Goal: Information Seeking & Learning: Learn about a topic

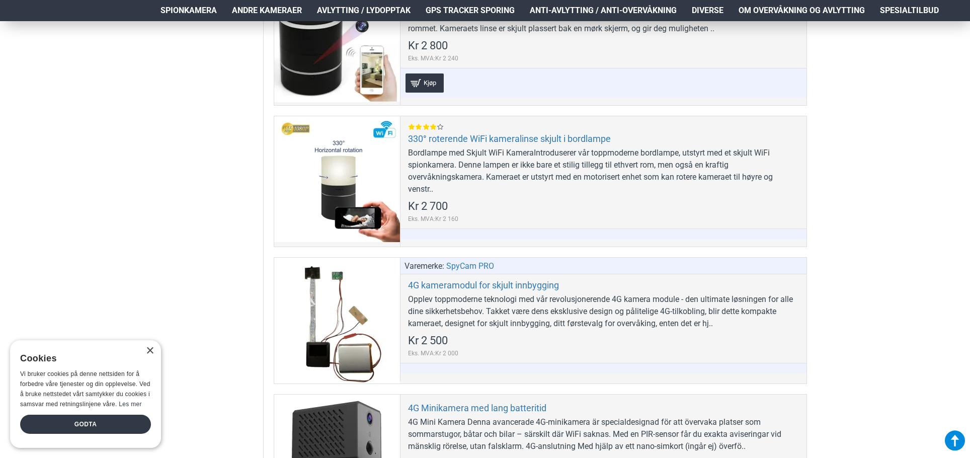
scroll to position [755, 0]
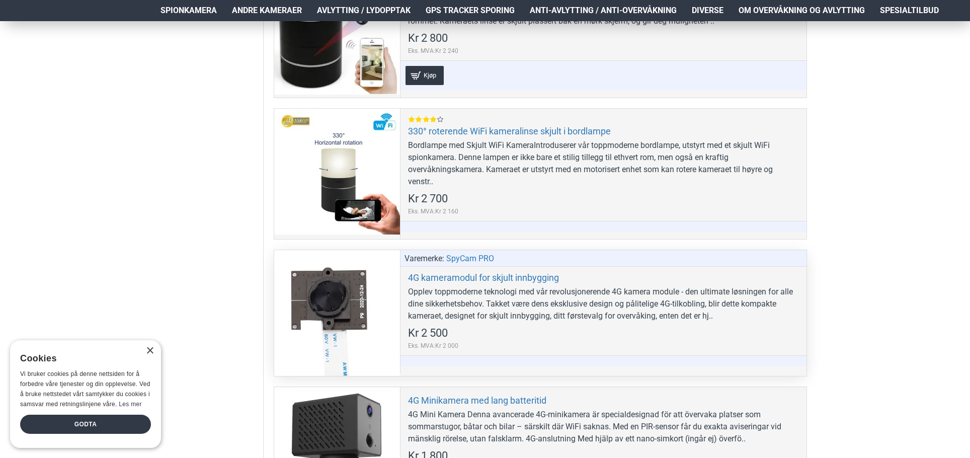
click at [440, 299] on div "Opplev toppmoderne teknologi med vår revolusjonerende 4G kamera module - den ul…" at bounding box center [603, 304] width 391 height 36
click at [333, 299] on div at bounding box center [337, 313] width 126 height 126
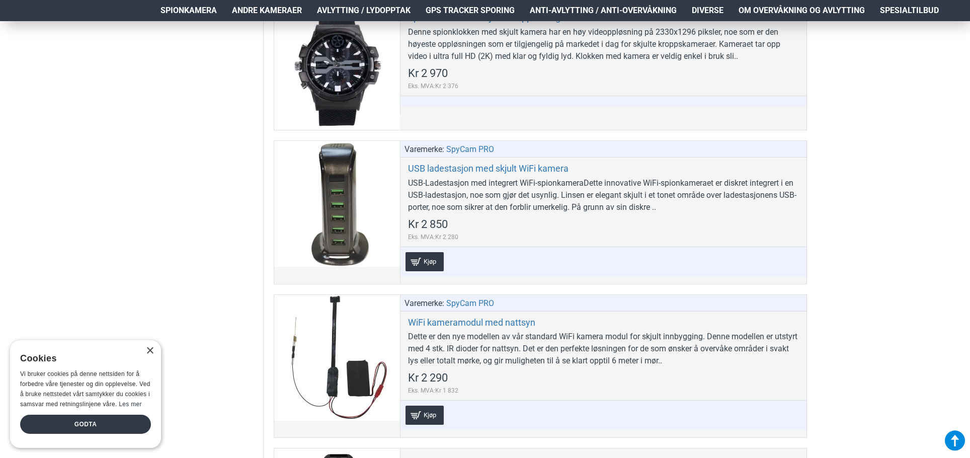
scroll to position [4277, 0]
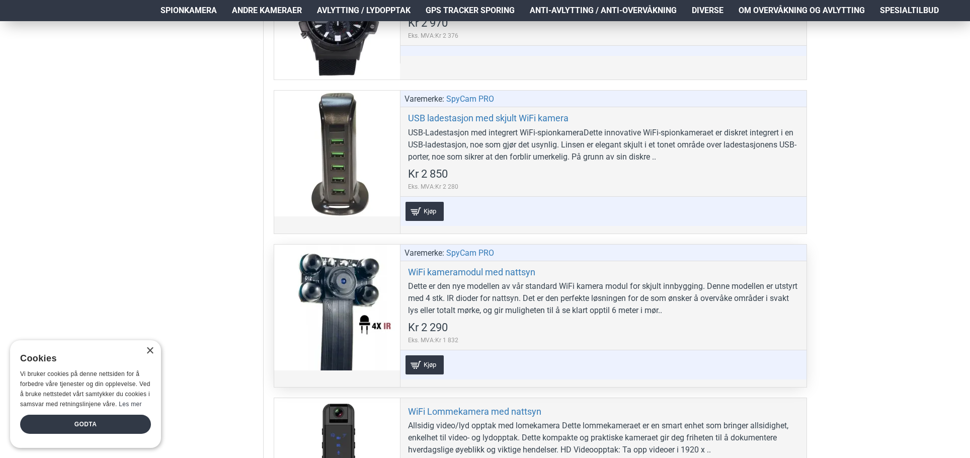
click at [355, 297] on div at bounding box center [337, 308] width 126 height 126
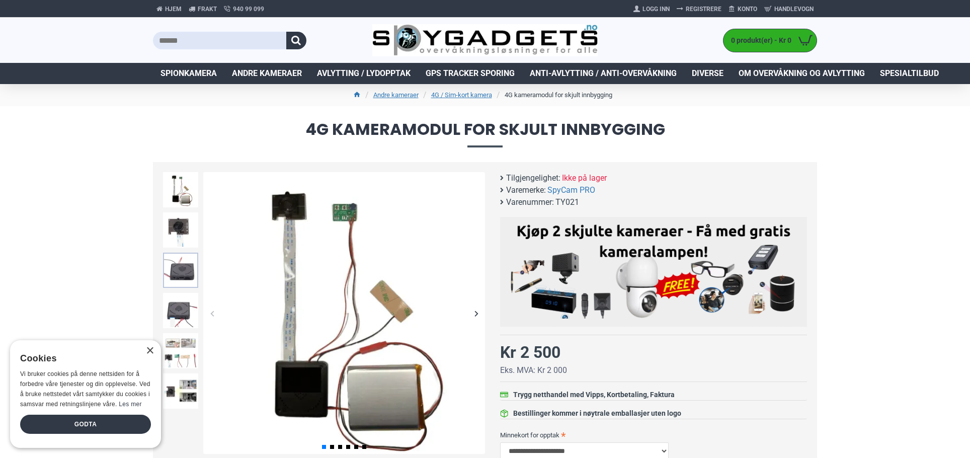
click at [184, 270] on img at bounding box center [180, 270] width 35 height 35
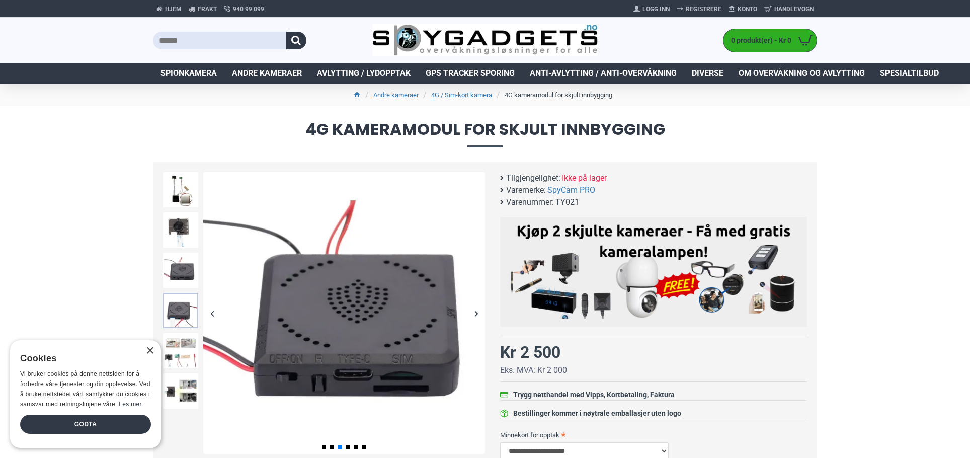
click at [183, 309] on img at bounding box center [180, 310] width 35 height 35
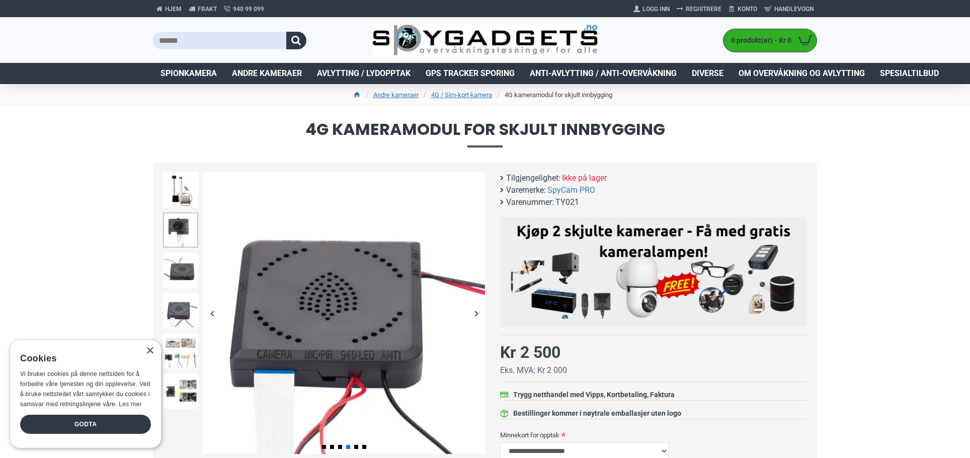
click at [180, 221] on img at bounding box center [180, 229] width 35 height 35
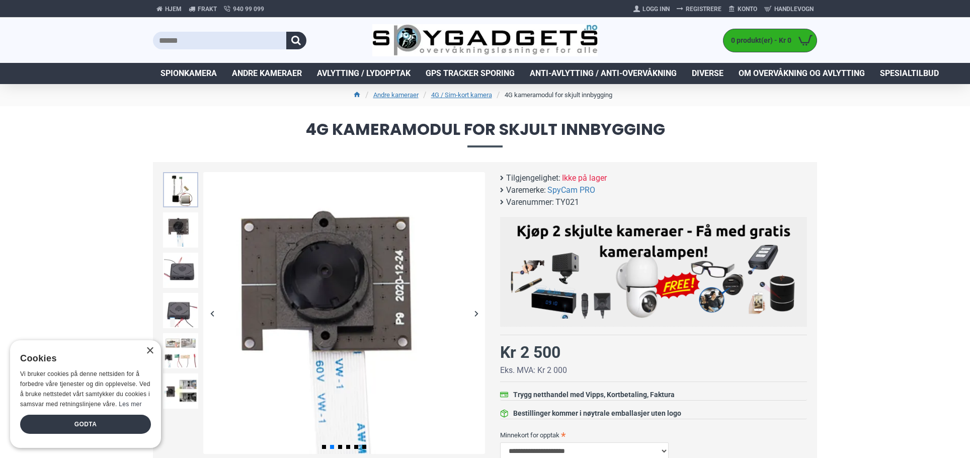
click at [182, 196] on img at bounding box center [180, 189] width 35 height 35
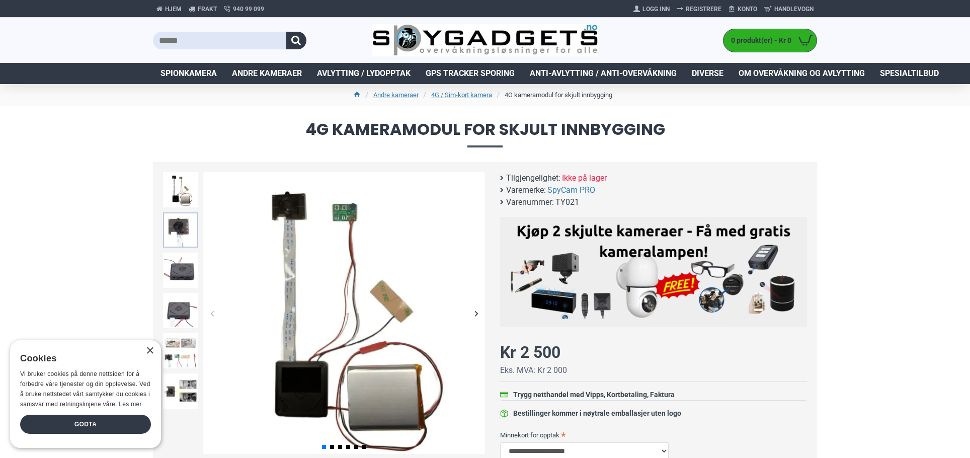
click at [182, 218] on img at bounding box center [180, 229] width 35 height 35
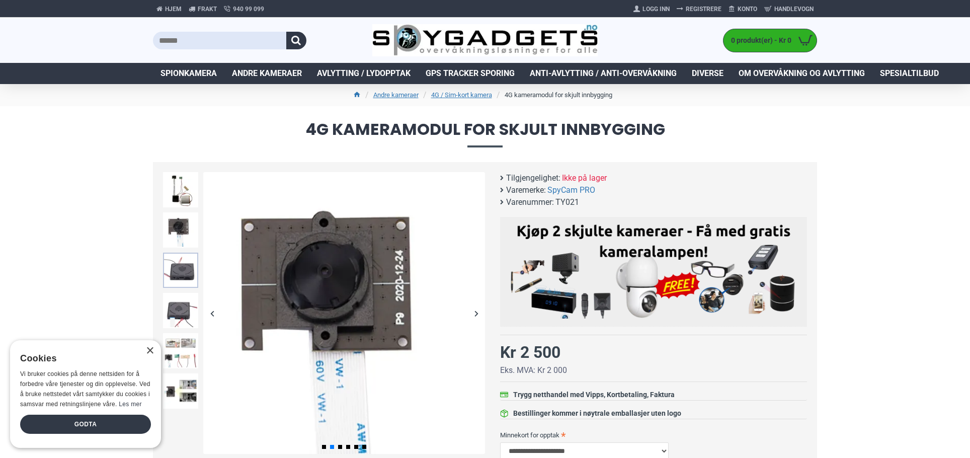
click at [183, 261] on img at bounding box center [180, 270] width 35 height 35
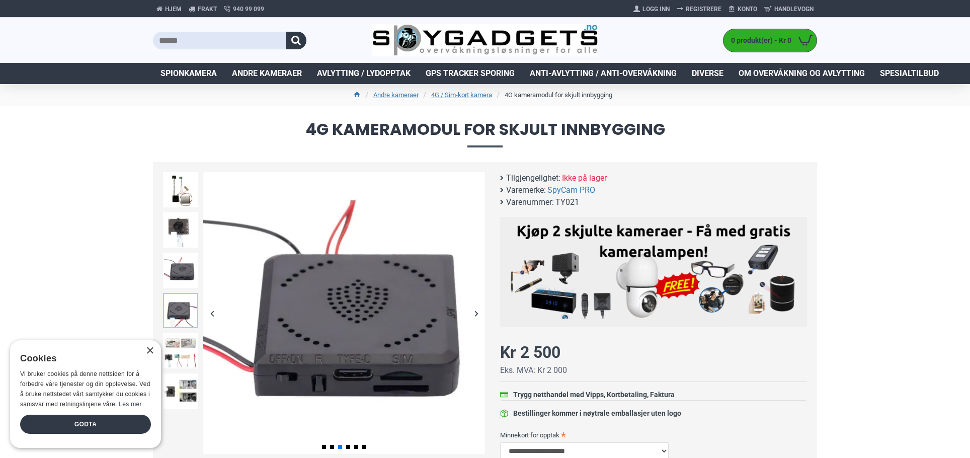
click at [184, 311] on img at bounding box center [180, 310] width 35 height 35
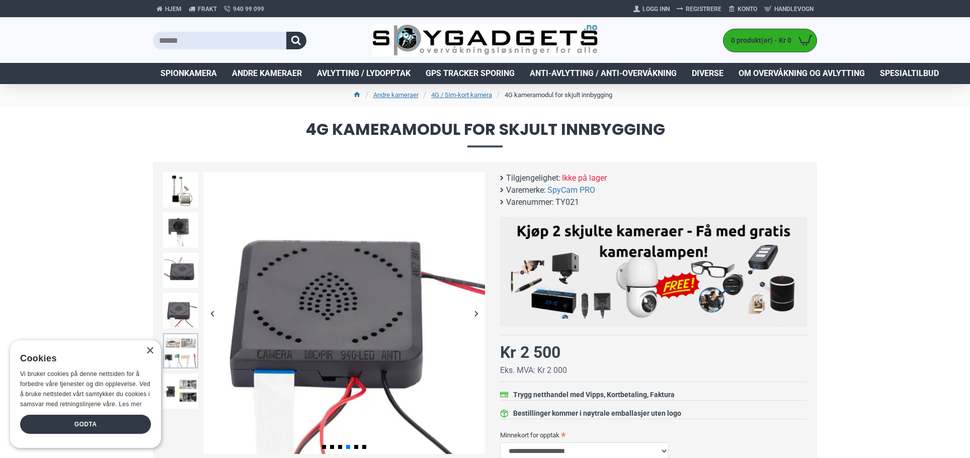
click at [183, 344] on img at bounding box center [180, 350] width 35 height 35
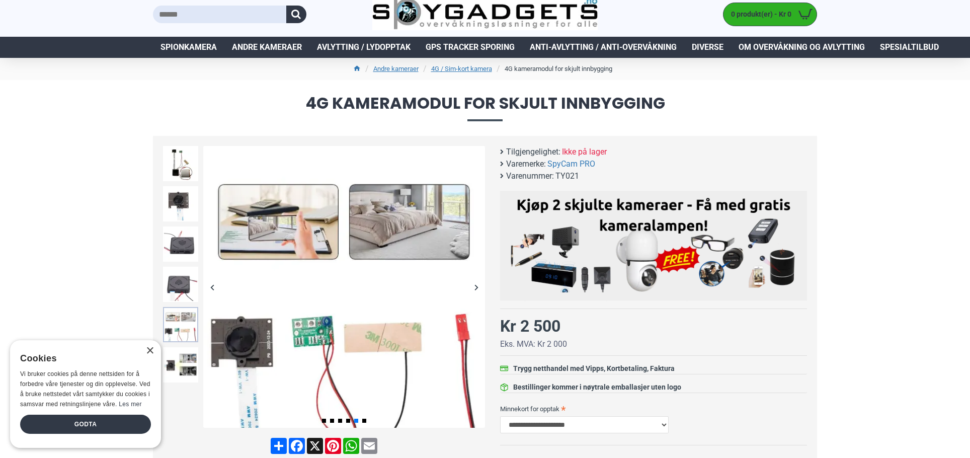
scroll to position [50, 0]
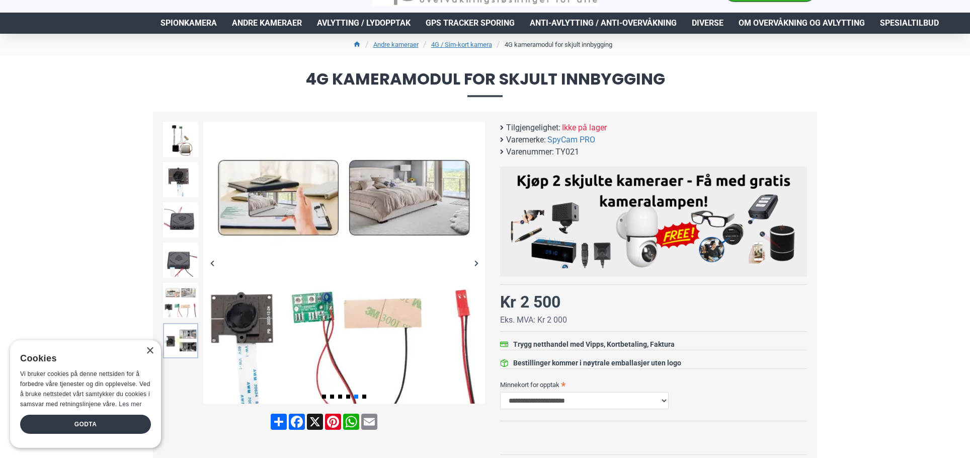
click at [183, 344] on img at bounding box center [180, 340] width 35 height 35
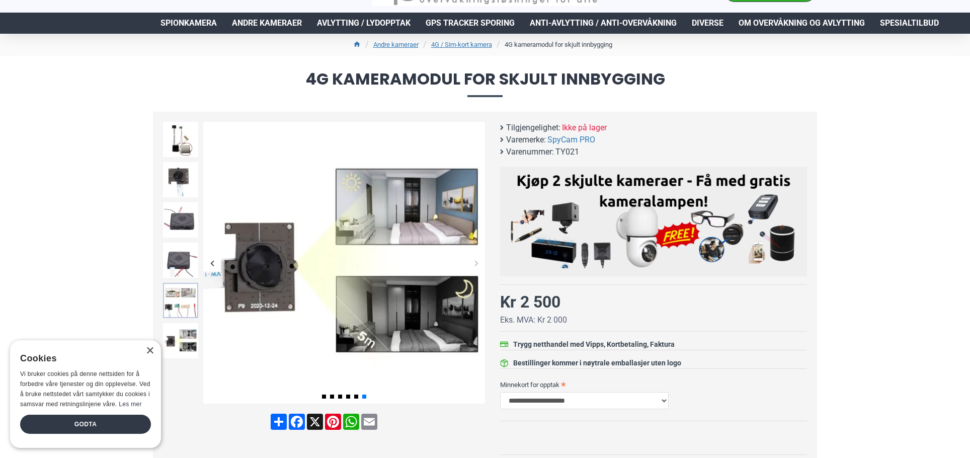
click at [181, 288] on img at bounding box center [180, 300] width 35 height 35
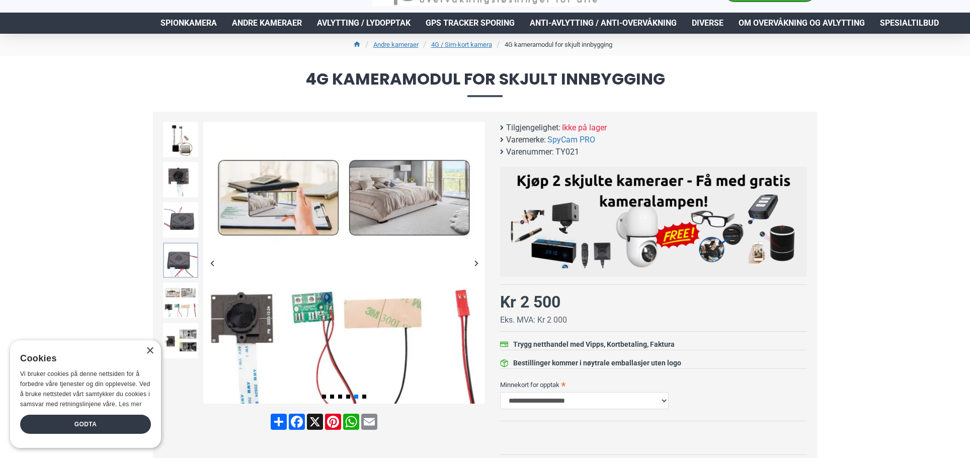
click at [180, 267] on img at bounding box center [180, 260] width 35 height 35
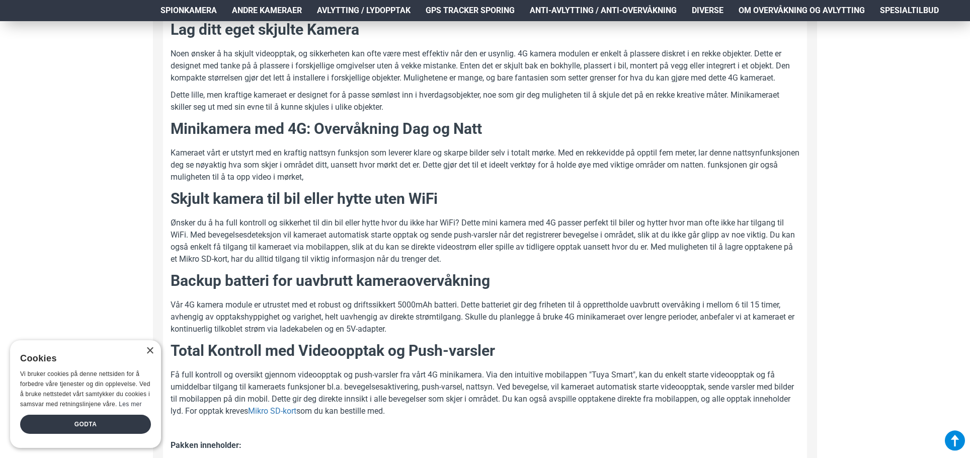
scroll to position [704, 0]
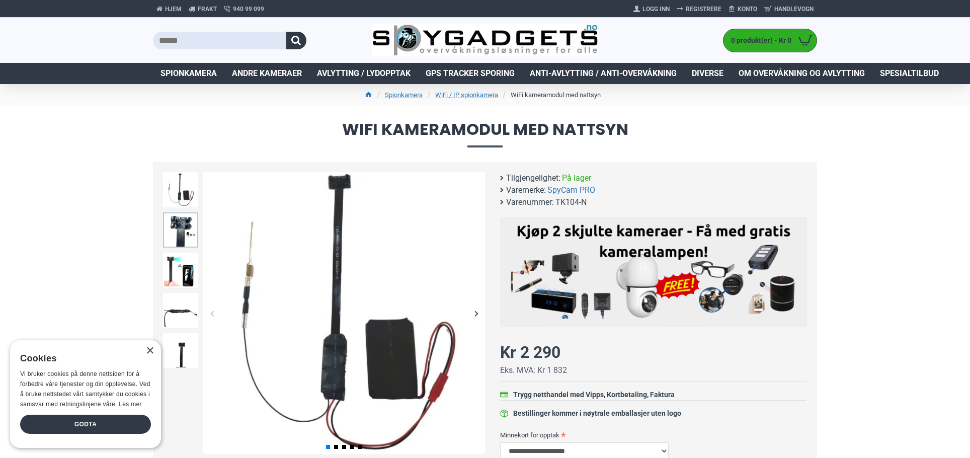
click at [192, 228] on img at bounding box center [180, 229] width 35 height 35
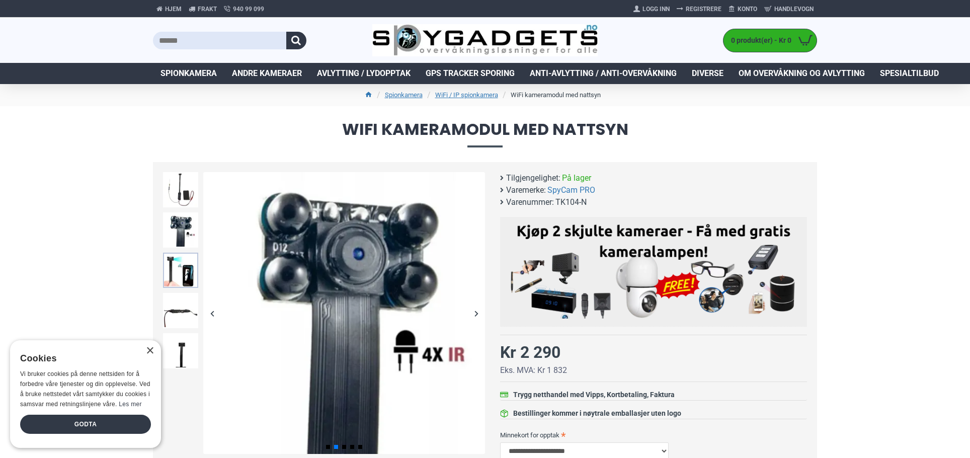
click at [183, 264] on img at bounding box center [180, 270] width 35 height 35
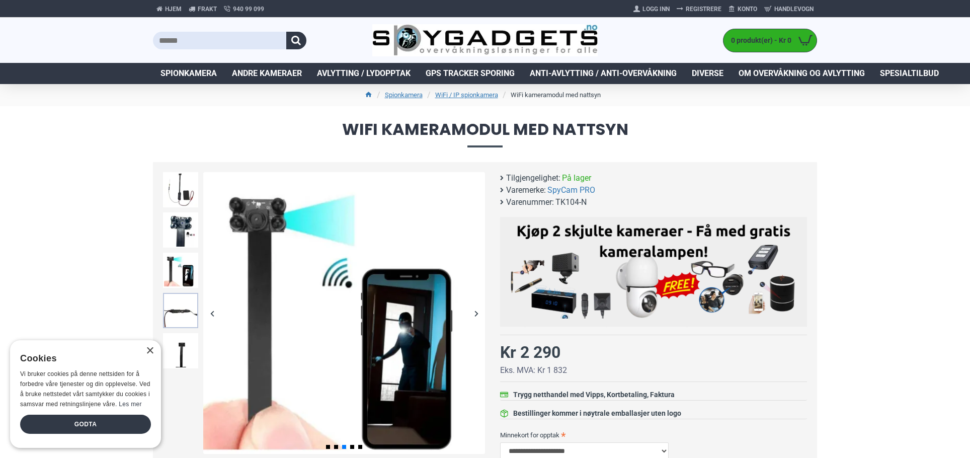
click at [182, 322] on img at bounding box center [180, 310] width 35 height 35
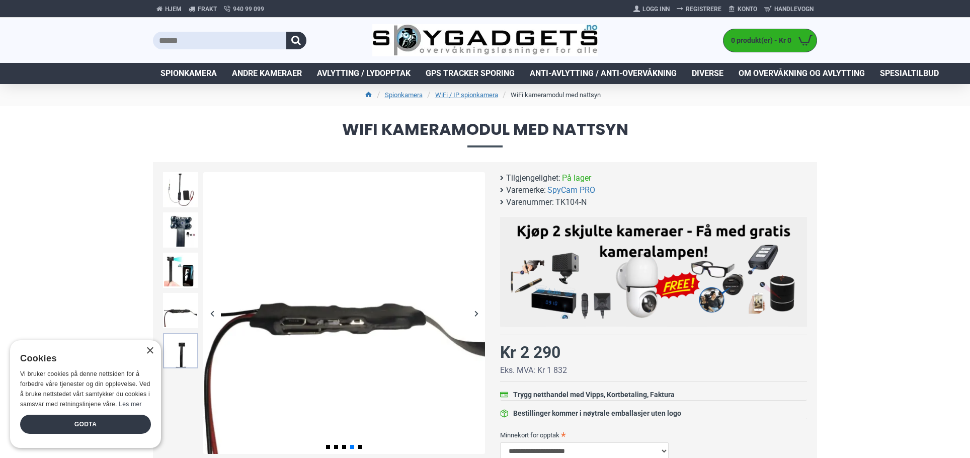
click at [180, 335] on img at bounding box center [180, 350] width 35 height 35
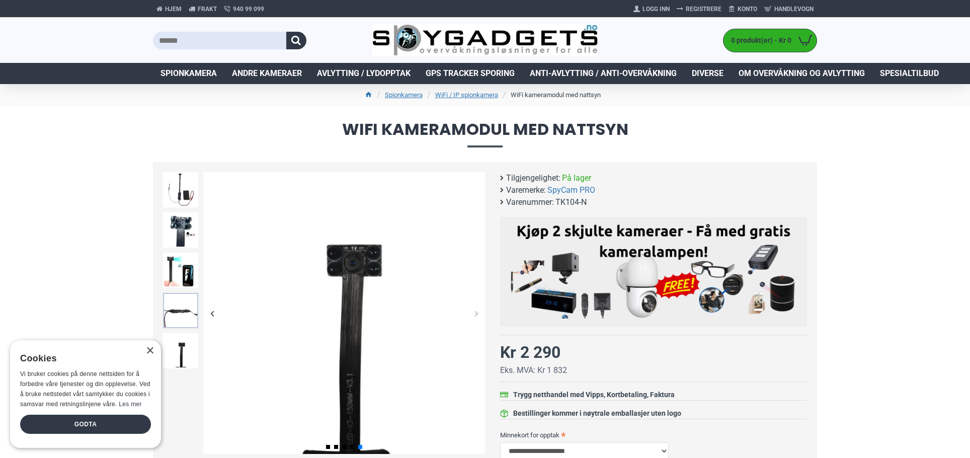
click at [186, 311] on img at bounding box center [180, 310] width 35 height 35
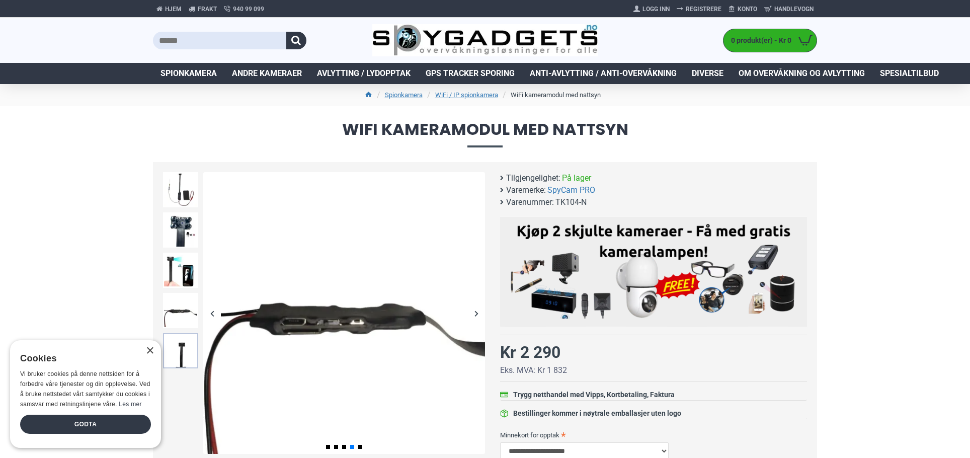
click at [181, 335] on img at bounding box center [180, 350] width 35 height 35
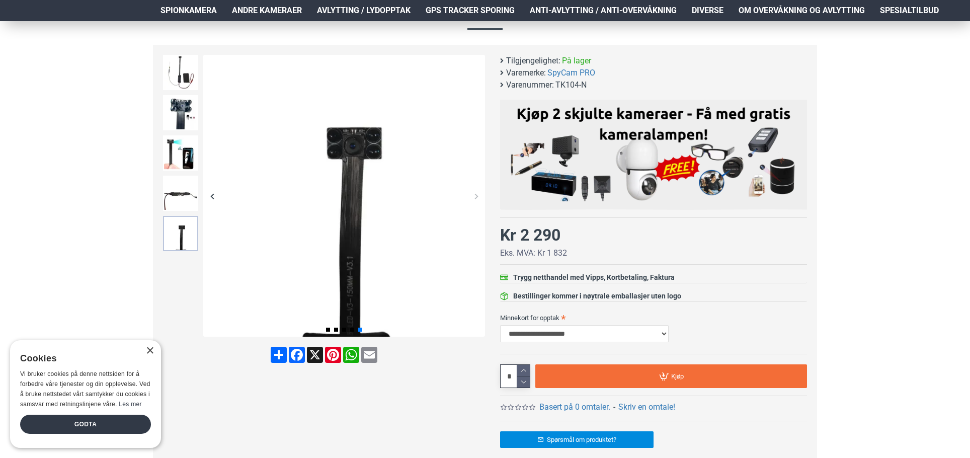
scroll to position [151, 0]
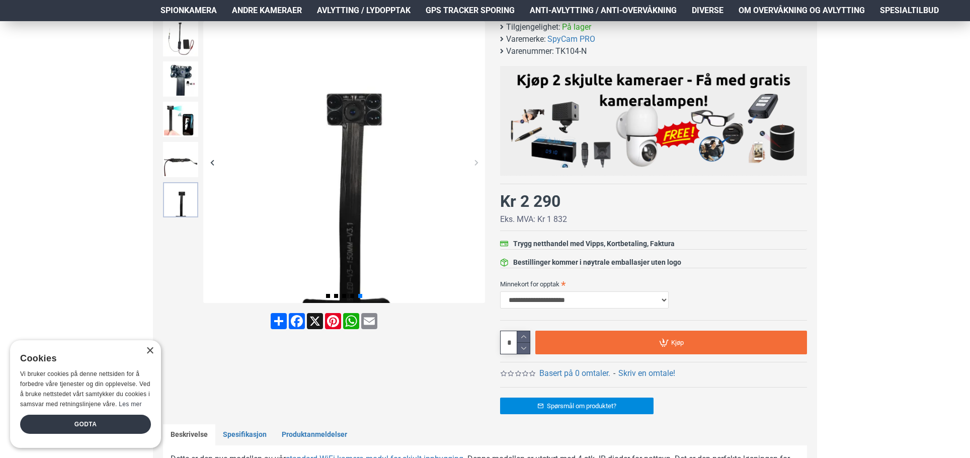
click at [181, 196] on img at bounding box center [180, 199] width 35 height 35
click at [188, 158] on img at bounding box center [180, 159] width 35 height 35
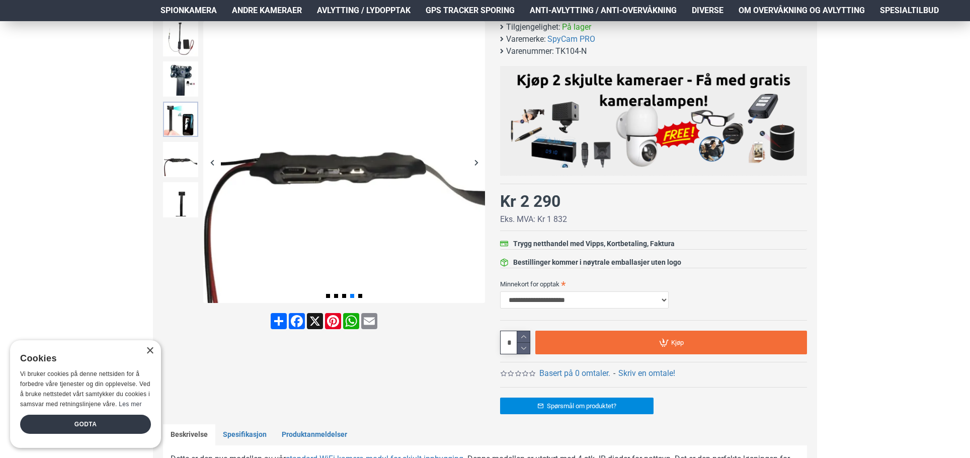
click at [184, 116] on img at bounding box center [180, 119] width 35 height 35
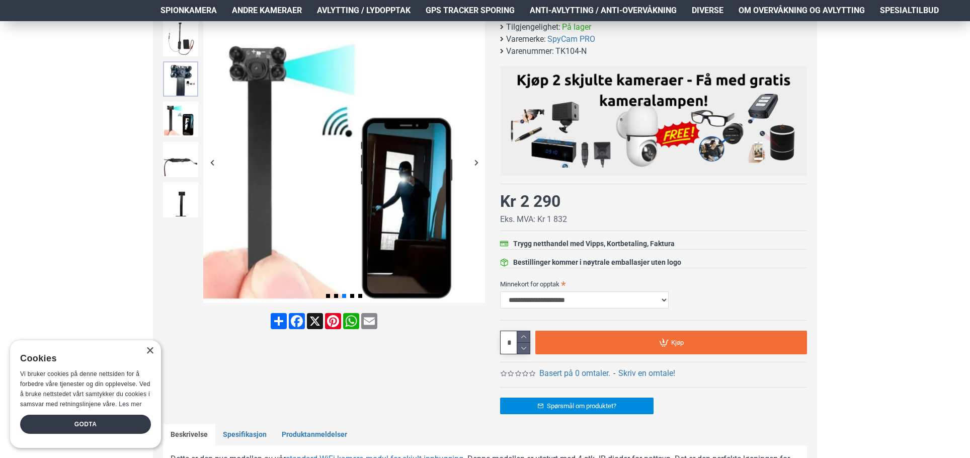
click at [190, 73] on img at bounding box center [180, 78] width 35 height 35
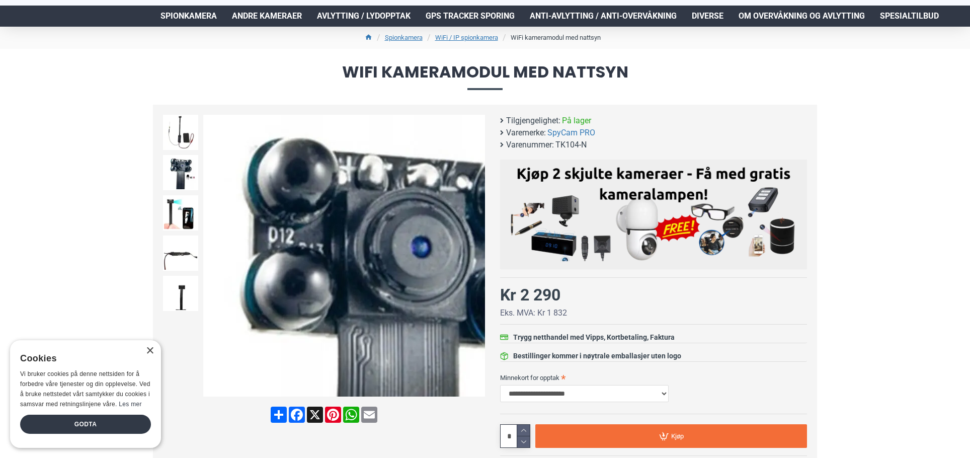
scroll to position [50, 0]
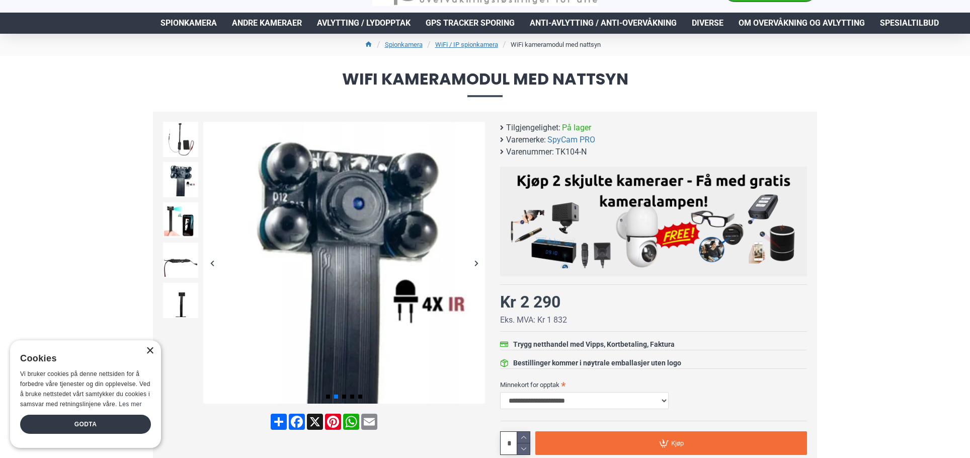
click at [149, 347] on div "×" at bounding box center [150, 351] width 8 height 8
